Goal: Task Accomplishment & Management: Complete application form

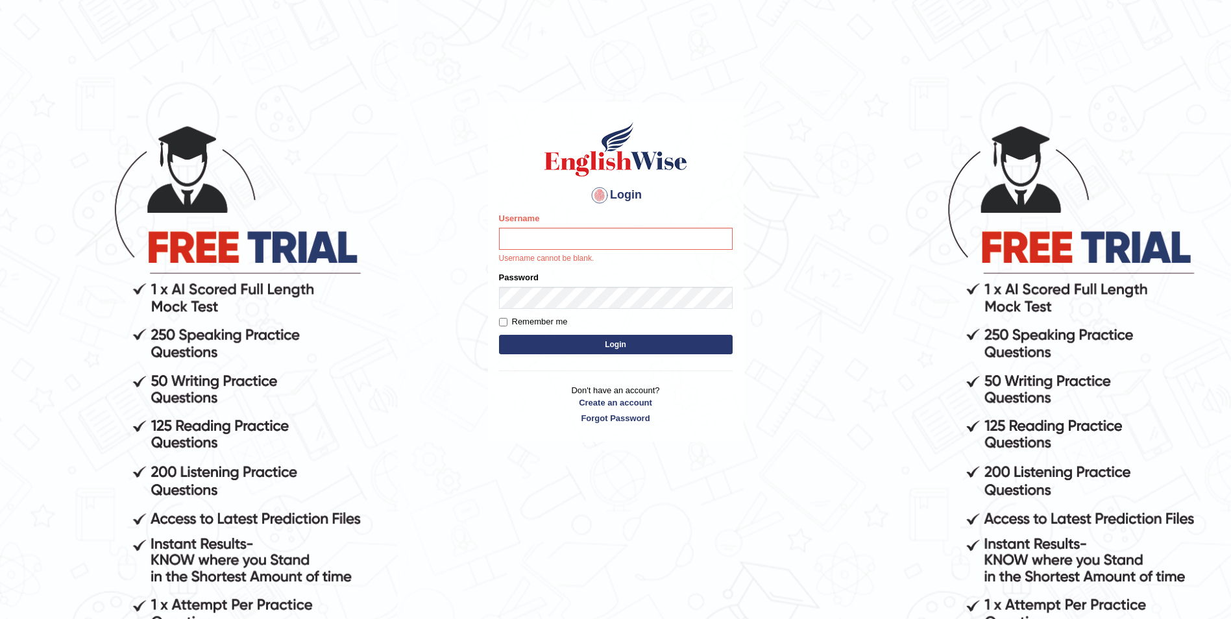
click at [619, 394] on p "Don't have an account? Create an account Forgot Password" at bounding box center [616, 404] width 234 height 40
click at [622, 403] on link "Create an account" at bounding box center [616, 403] width 234 height 12
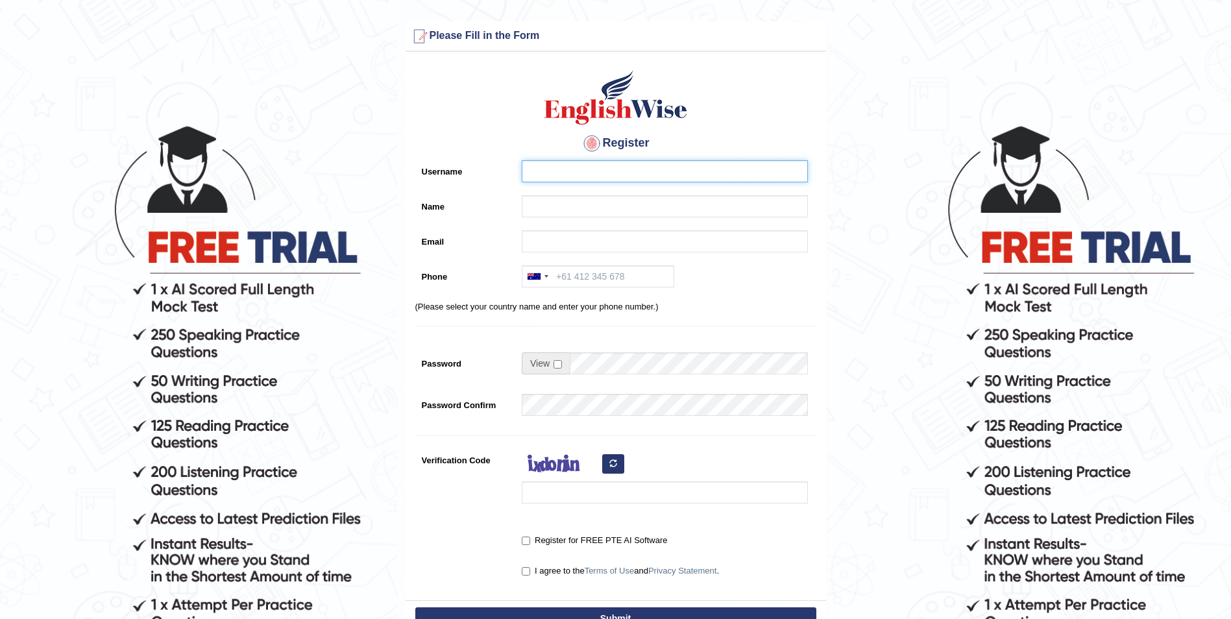
click at [562, 169] on input "Username" at bounding box center [665, 171] width 286 height 22
paste input "Sangita"
type input "Sangita"
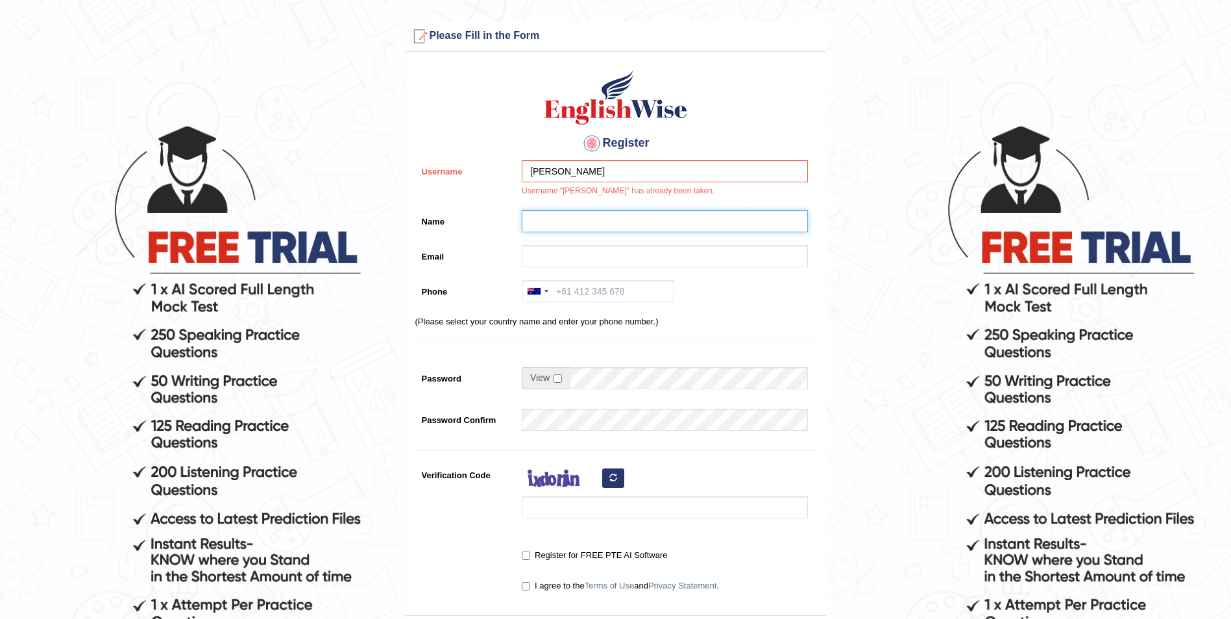
click at [569, 222] on input "Name" at bounding box center [665, 221] width 286 height 22
paste input "Koirala/"
click at [536, 169] on input "Sangita" at bounding box center [665, 171] width 286 height 22
click at [536, 170] on input "Sangita" at bounding box center [665, 171] width 286 height 22
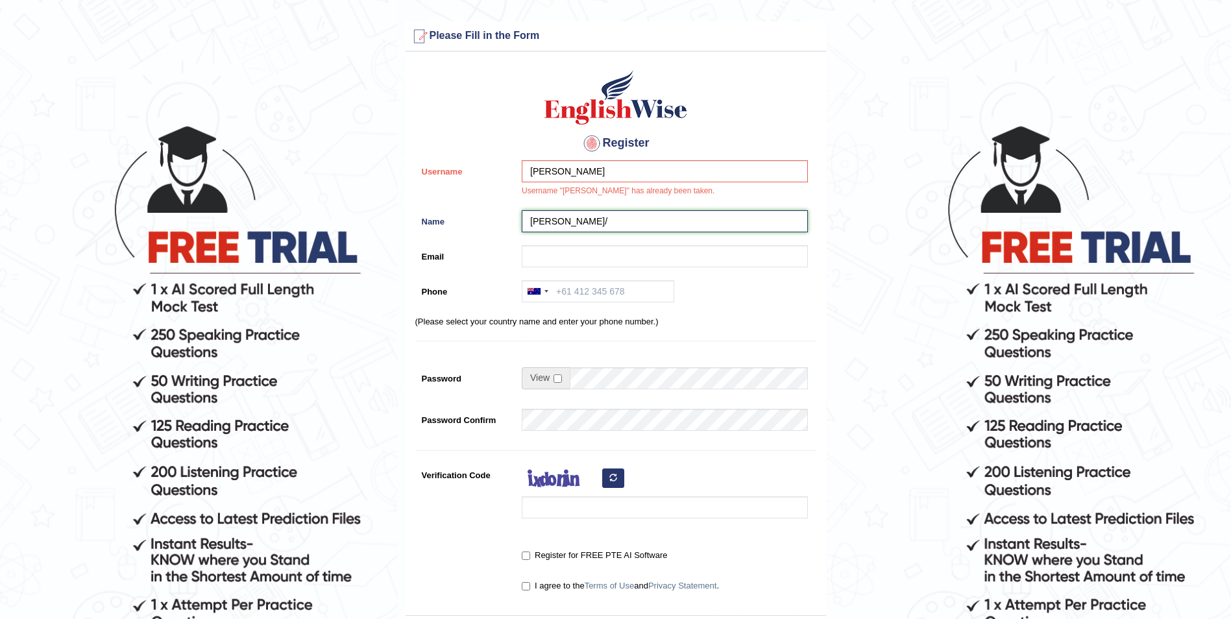
click at [528, 220] on input "Koirala/" at bounding box center [665, 221] width 286 height 22
paste input "Sangita"
click at [622, 224] on input "Sangita Koirala/" at bounding box center [665, 221] width 286 height 22
type input "Sangita Koirala"
click at [530, 173] on input "Sangita" at bounding box center [665, 171] width 286 height 22
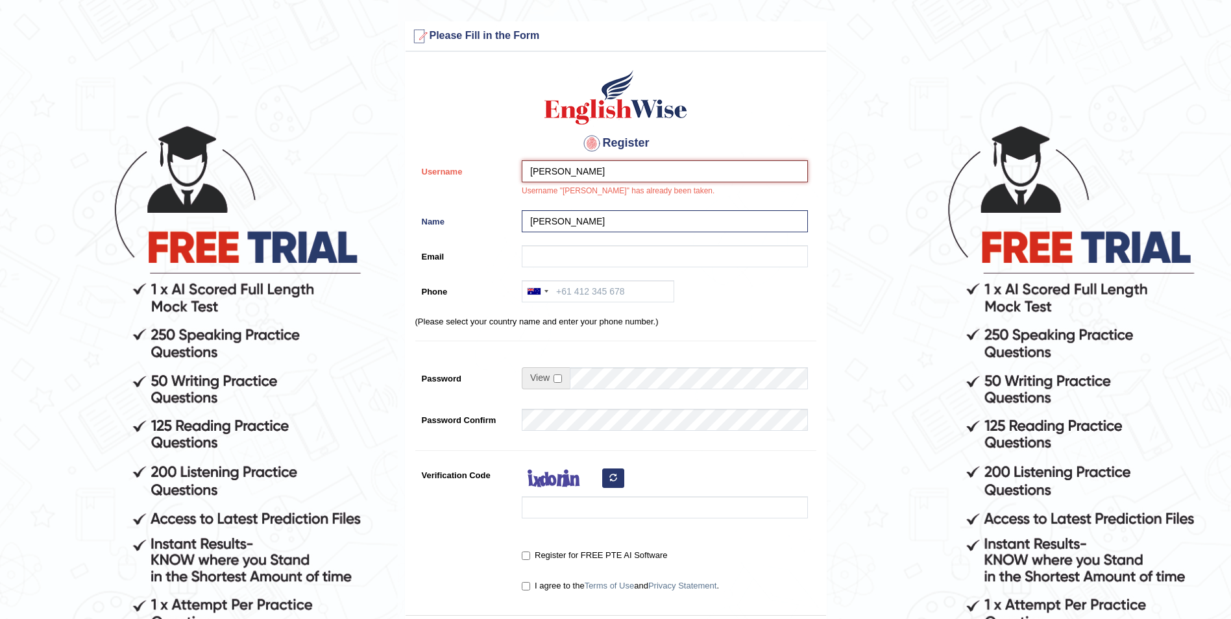
click at [628, 167] on input "Sangita" at bounding box center [665, 171] width 286 height 22
paste input "9362"
click at [563, 173] on input "Sangita 9362" at bounding box center [665, 171] width 286 height 22
click at [529, 171] on input "Sangita9362" at bounding box center [665, 171] width 286 height 22
type input "Sangita9362"
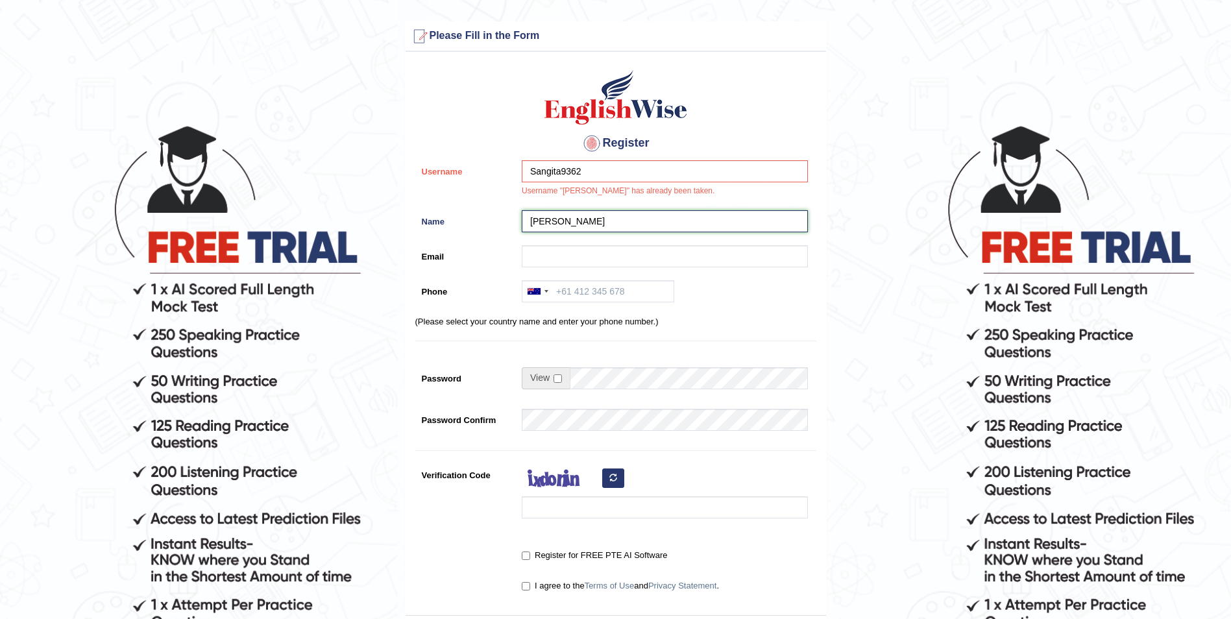
click at [580, 225] on input "Sangita Koirala" at bounding box center [665, 221] width 286 height 22
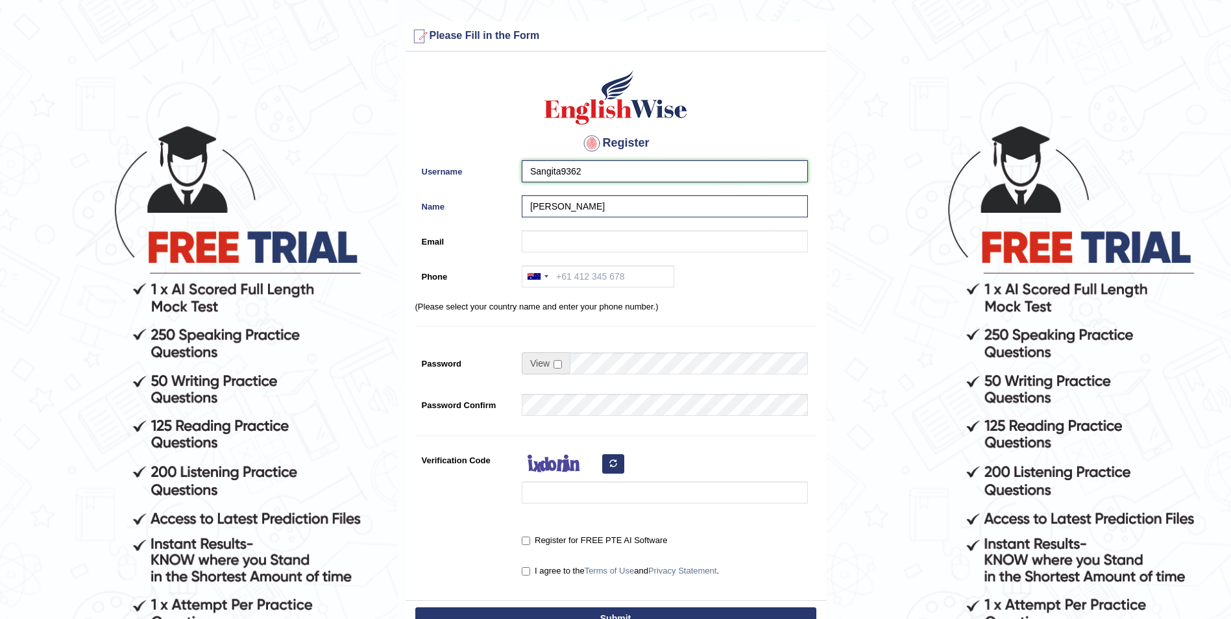
click at [613, 181] on input "Sangita9362" at bounding box center [665, 171] width 286 height 22
click at [550, 249] on input "Email" at bounding box center [665, 241] width 286 height 22
paste input "Sangitakoirala777@gmail.com"
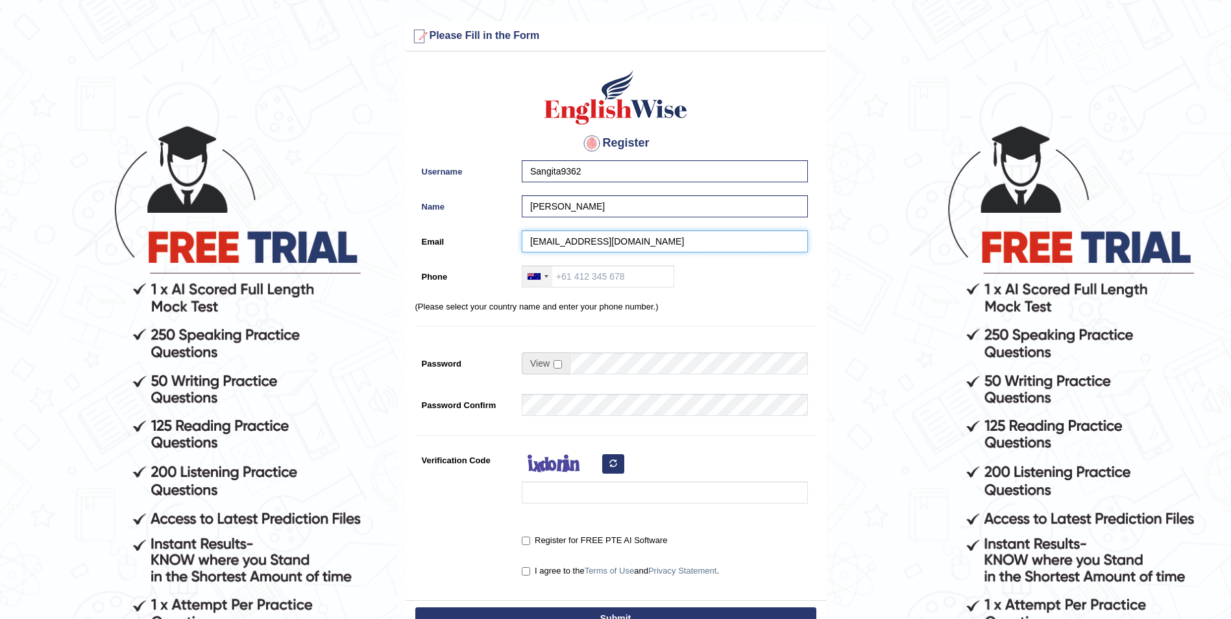
type input "Sangitakoirala777@gmail.com"
click at [548, 274] on div at bounding box center [537, 276] width 30 height 21
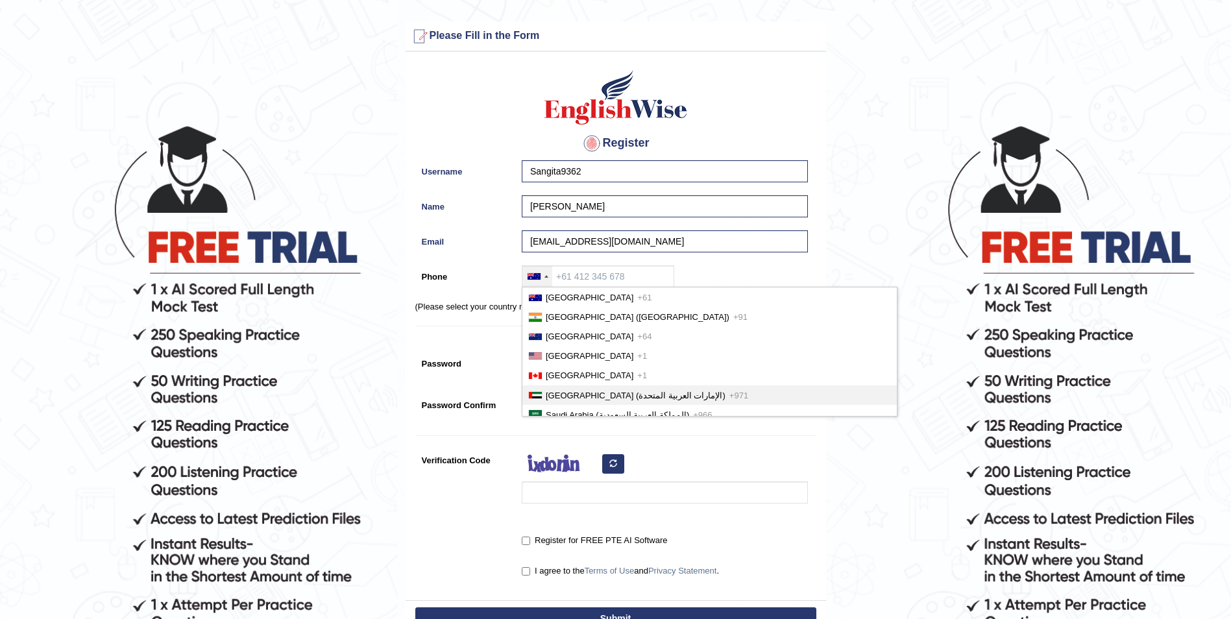
click at [580, 397] on span "United Arab Emirates (‫الإمارات العربية المتحدة‬‎)" at bounding box center [636, 396] width 180 height 10
type input "+971"
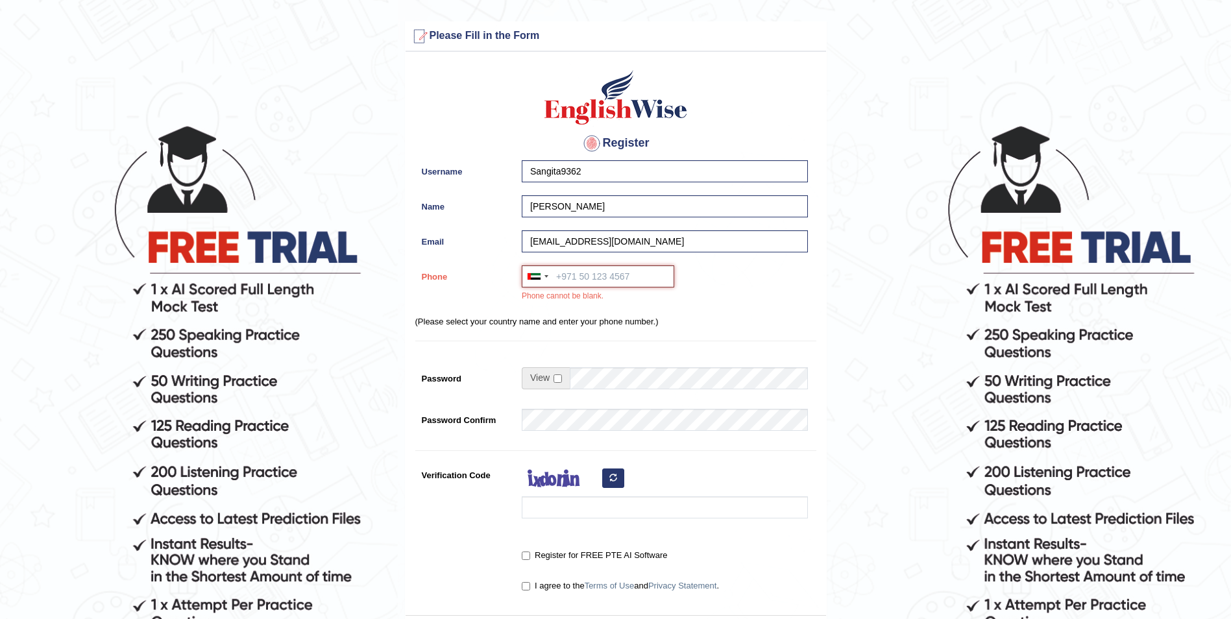
paste input "50 964 9362"
click at [561, 277] on input "50 964 9362" at bounding box center [598, 276] width 153 height 22
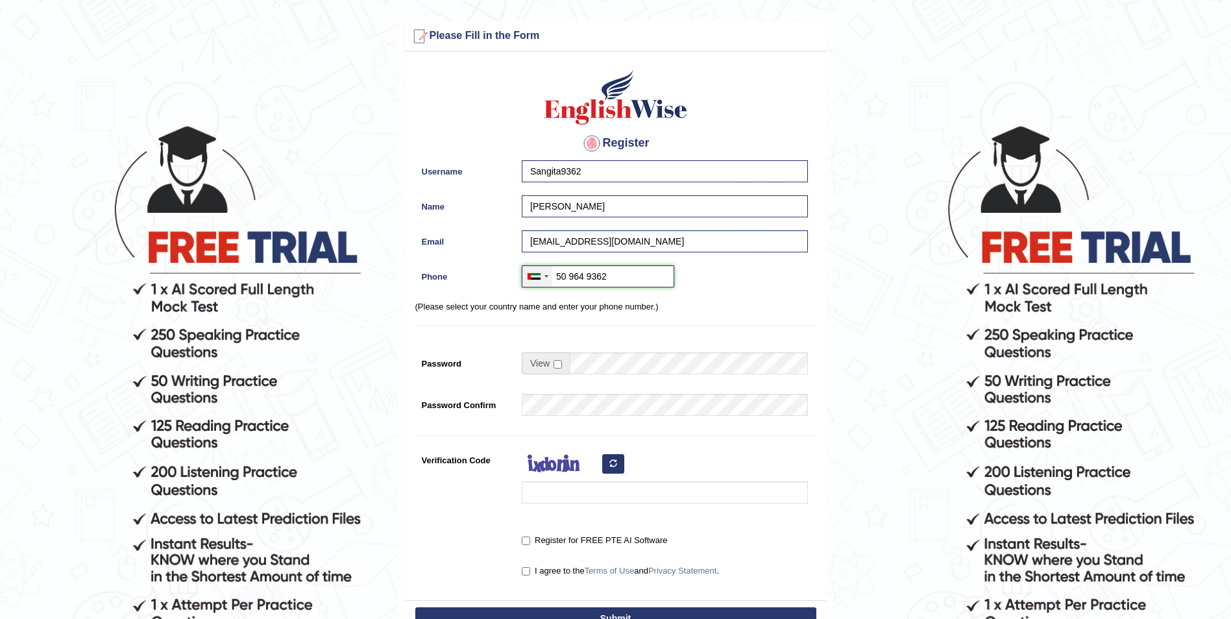
drag, startPoint x: 633, startPoint y: 279, endPoint x: 537, endPoint y: 266, distance: 96.3
click at [537, 266] on div "Australia +61 India (भारत) +91 New Zealand +64 United States +1 Canada +1 Unite…" at bounding box center [598, 276] width 153 height 22
paste input "+971"
type input "+971 50 964 9362"
click at [556, 364] on input "checkbox" at bounding box center [558, 364] width 8 height 8
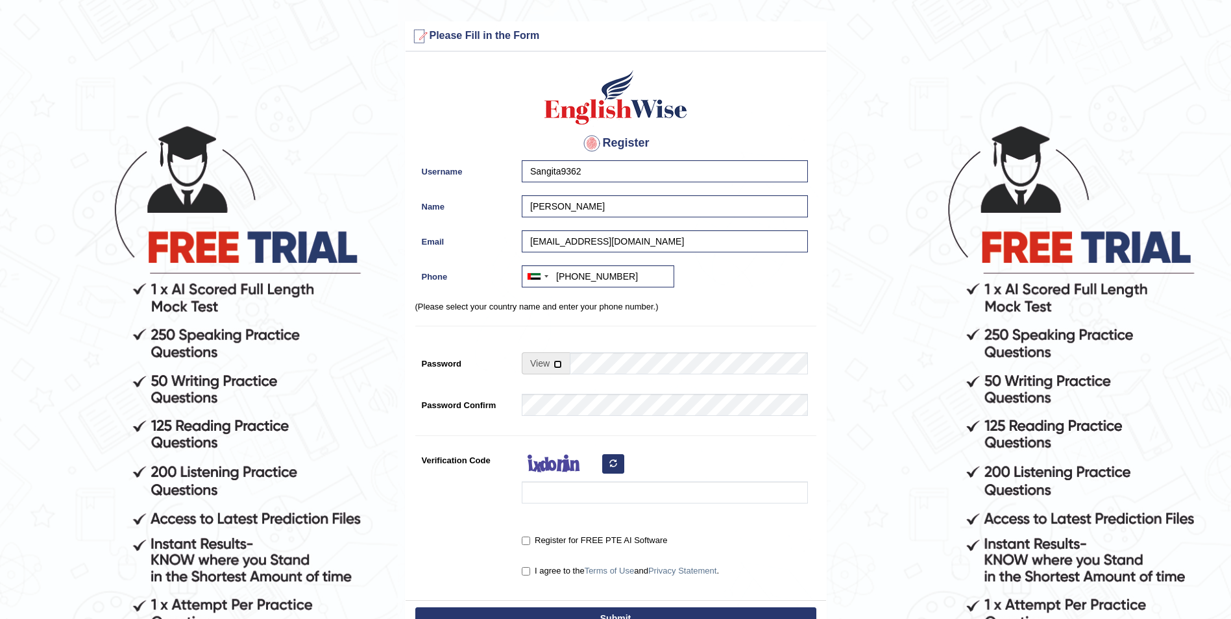
checkbox input "true"
drag, startPoint x: 613, startPoint y: 173, endPoint x: 524, endPoint y: 173, distance: 88.9
click at [521, 168] on div "Sangita9362" at bounding box center [661, 174] width 293 height 29
click at [606, 367] on input "Password" at bounding box center [689, 363] width 238 height 22
paste input "Sangita9362"
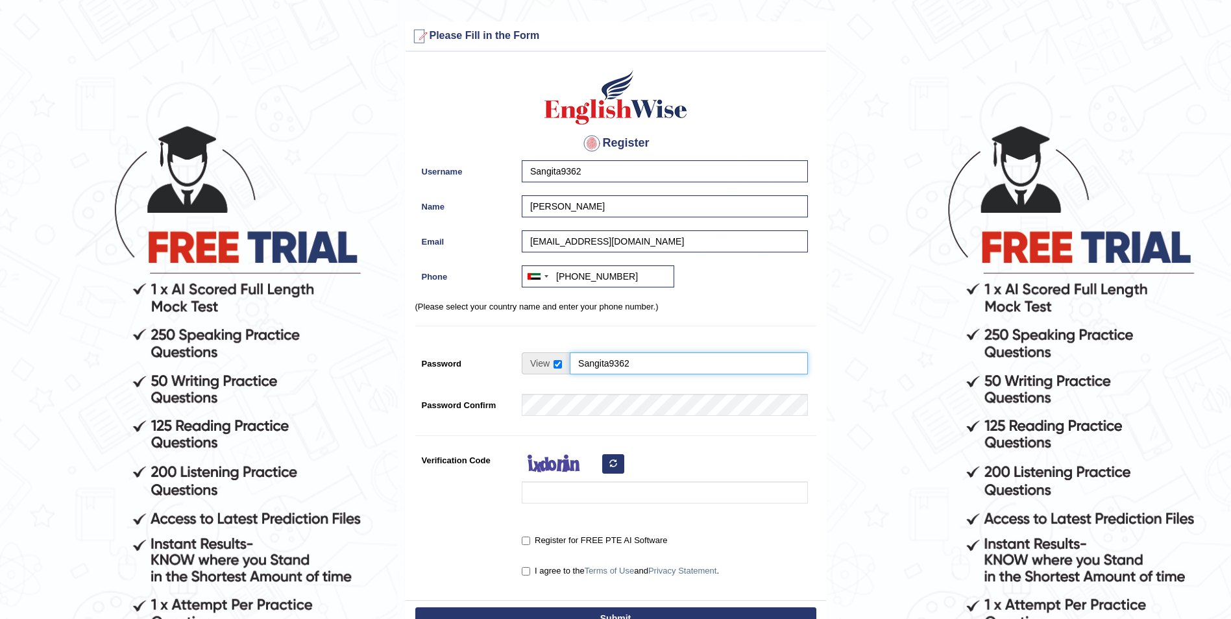
type input "Sangita9362"
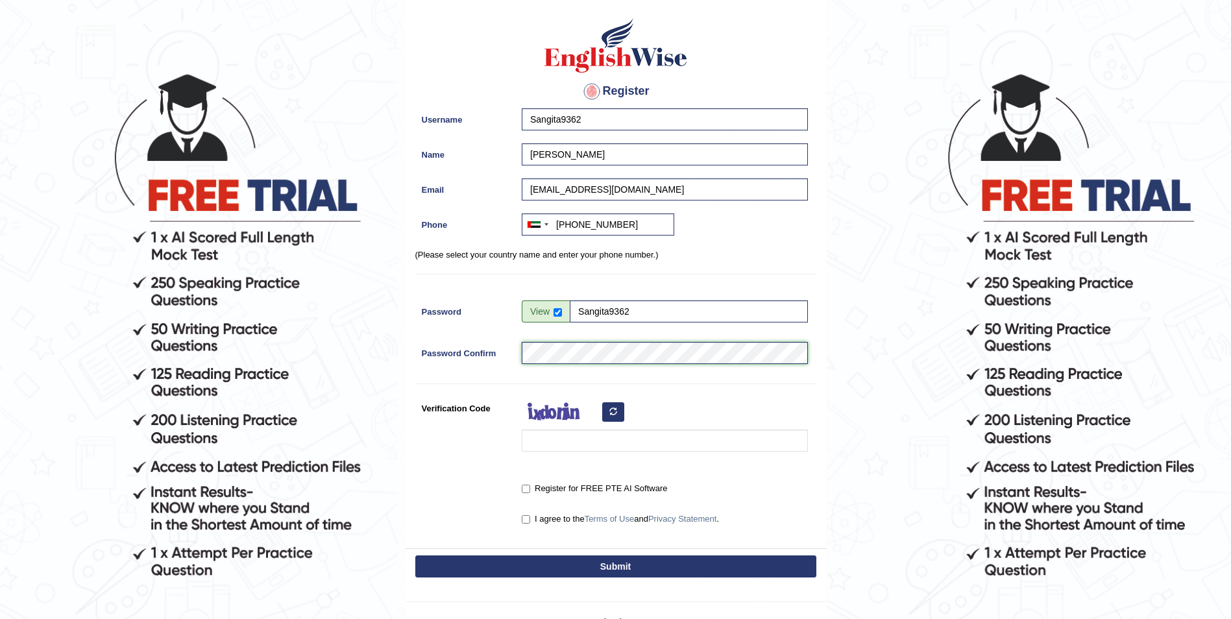
scroll to position [130, 0]
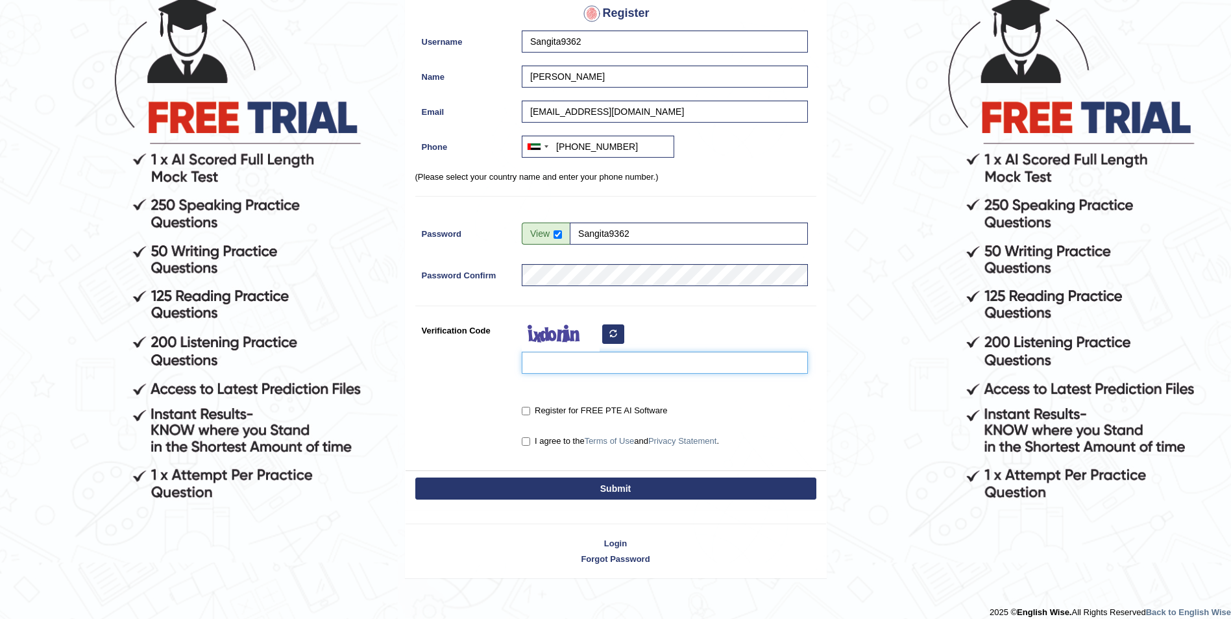
click at [549, 361] on input "Verification Code" at bounding box center [665, 363] width 286 height 22
type input "hohitio"
click at [531, 412] on label "Register for FREE PTE AI Software" at bounding box center [594, 410] width 145 height 13
click at [530, 412] on input "Register for FREE PTE AI Software" at bounding box center [526, 411] width 8 height 8
checkbox input "true"
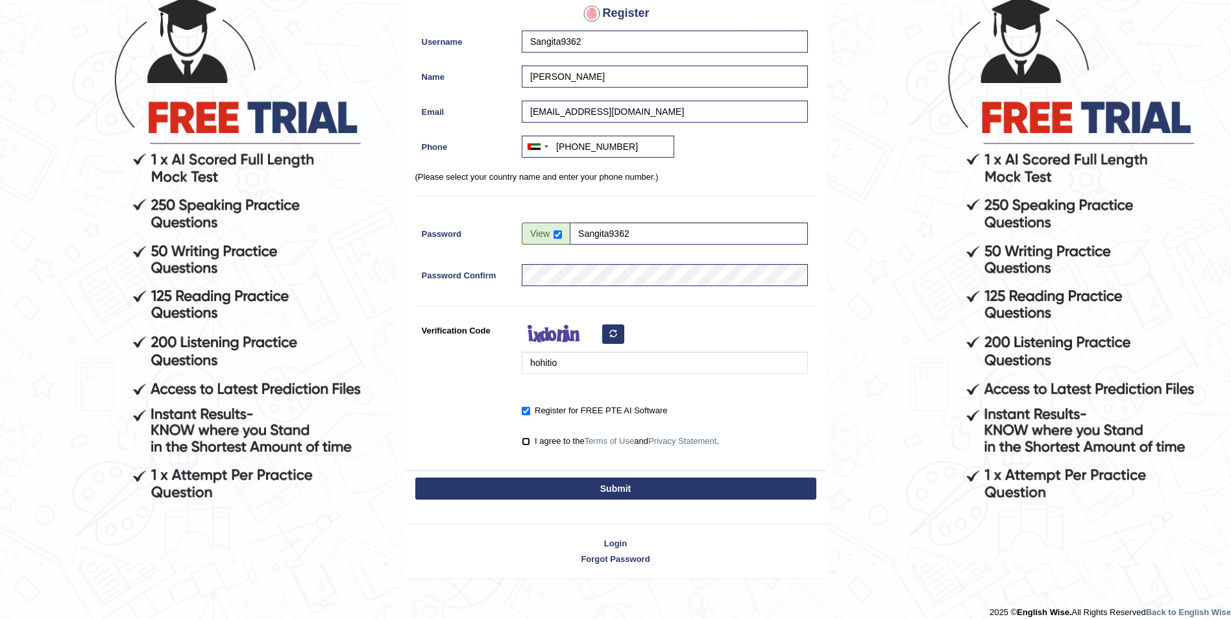
click at [530, 445] on input "I agree to the Terms of Use and Privacy Statement ." at bounding box center [526, 441] width 8 height 8
checkbox input "true"
click at [611, 489] on button "Submit" at bounding box center [615, 489] width 401 height 22
type input "+971509649362"
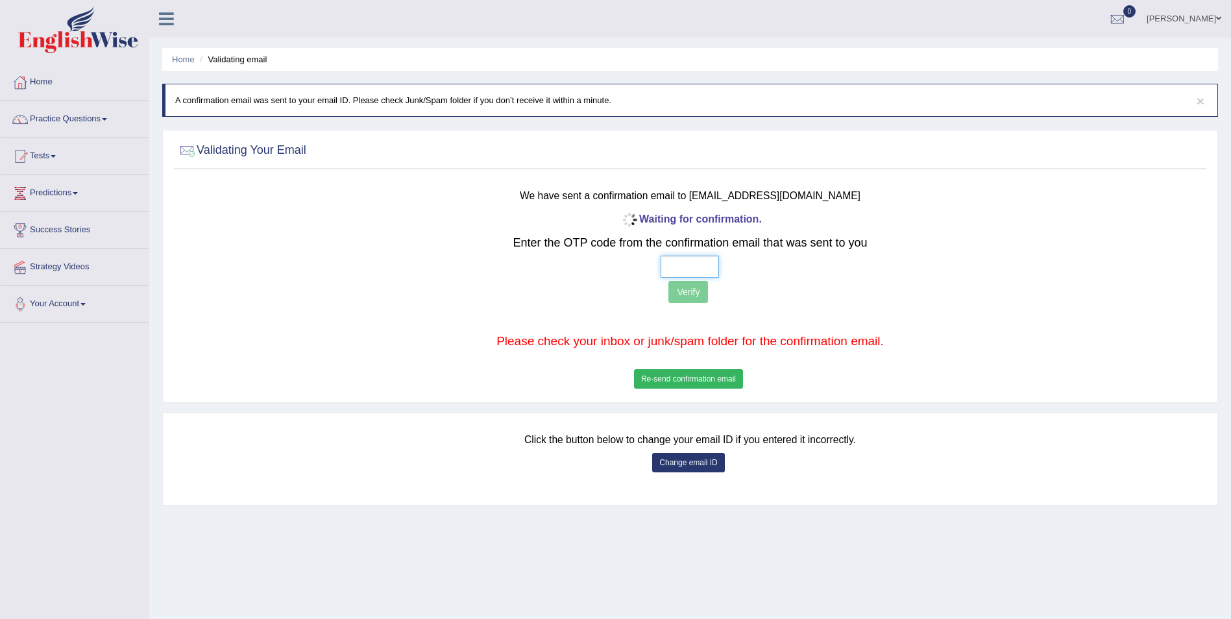
click at [670, 265] on input "text" at bounding box center [690, 267] width 58 height 22
type input "9 8 8 7"
drag, startPoint x: 681, startPoint y: 287, endPoint x: 680, endPoint y: 293, distance: 6.8
click at [682, 287] on button "Verify" at bounding box center [689, 292] width 40 height 22
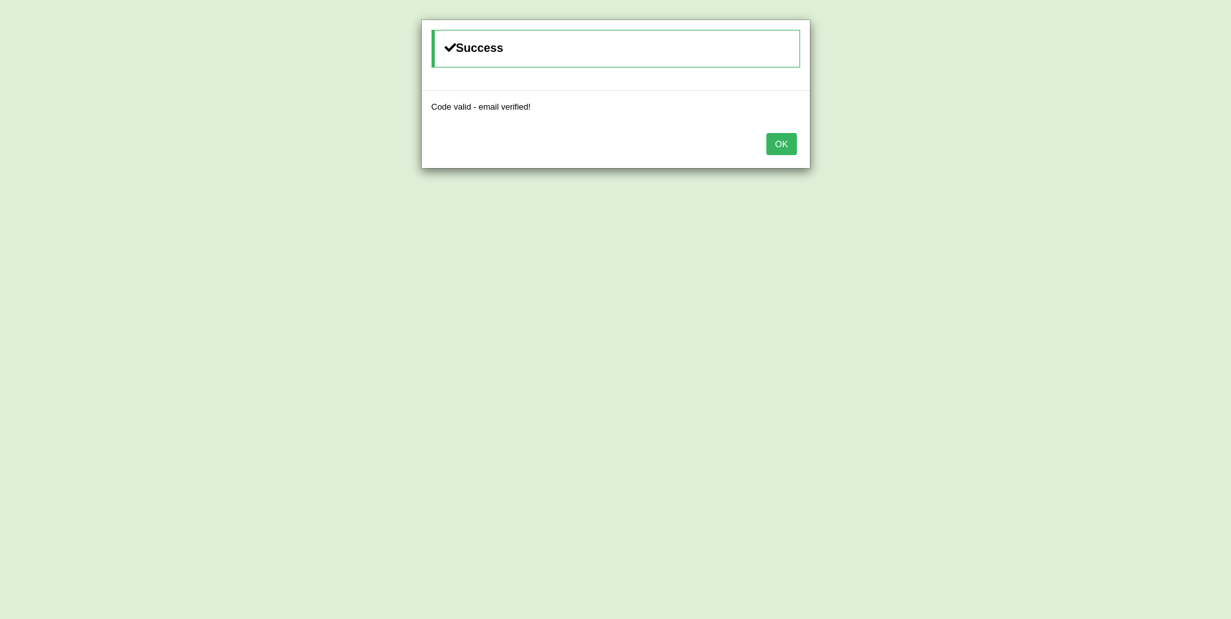
click at [785, 143] on button "OK" at bounding box center [782, 144] width 30 height 22
